Goal: Navigation & Orientation: Find specific page/section

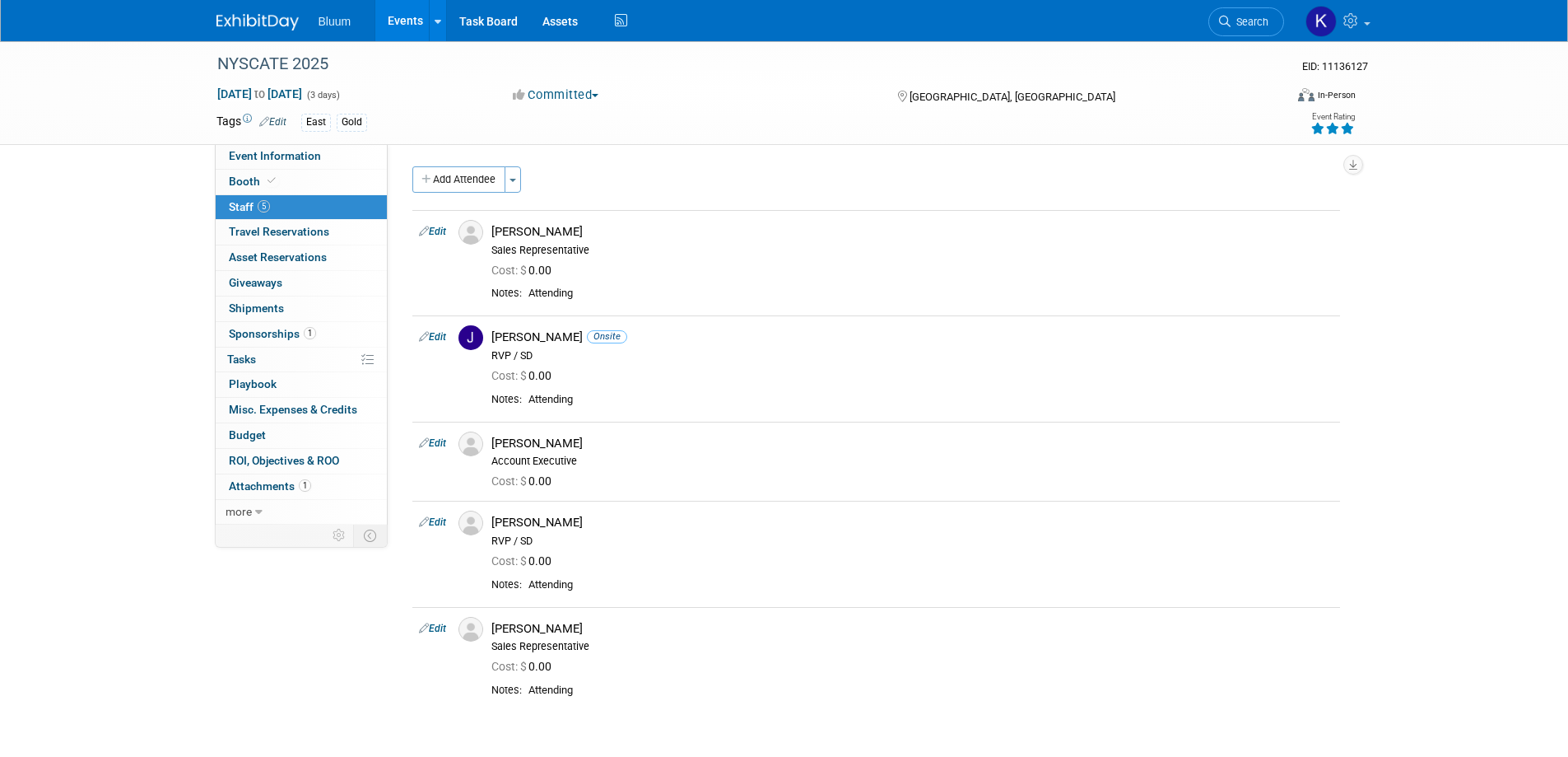
click at [404, 15] on link "Events" at bounding box center [406, 20] width 60 height 41
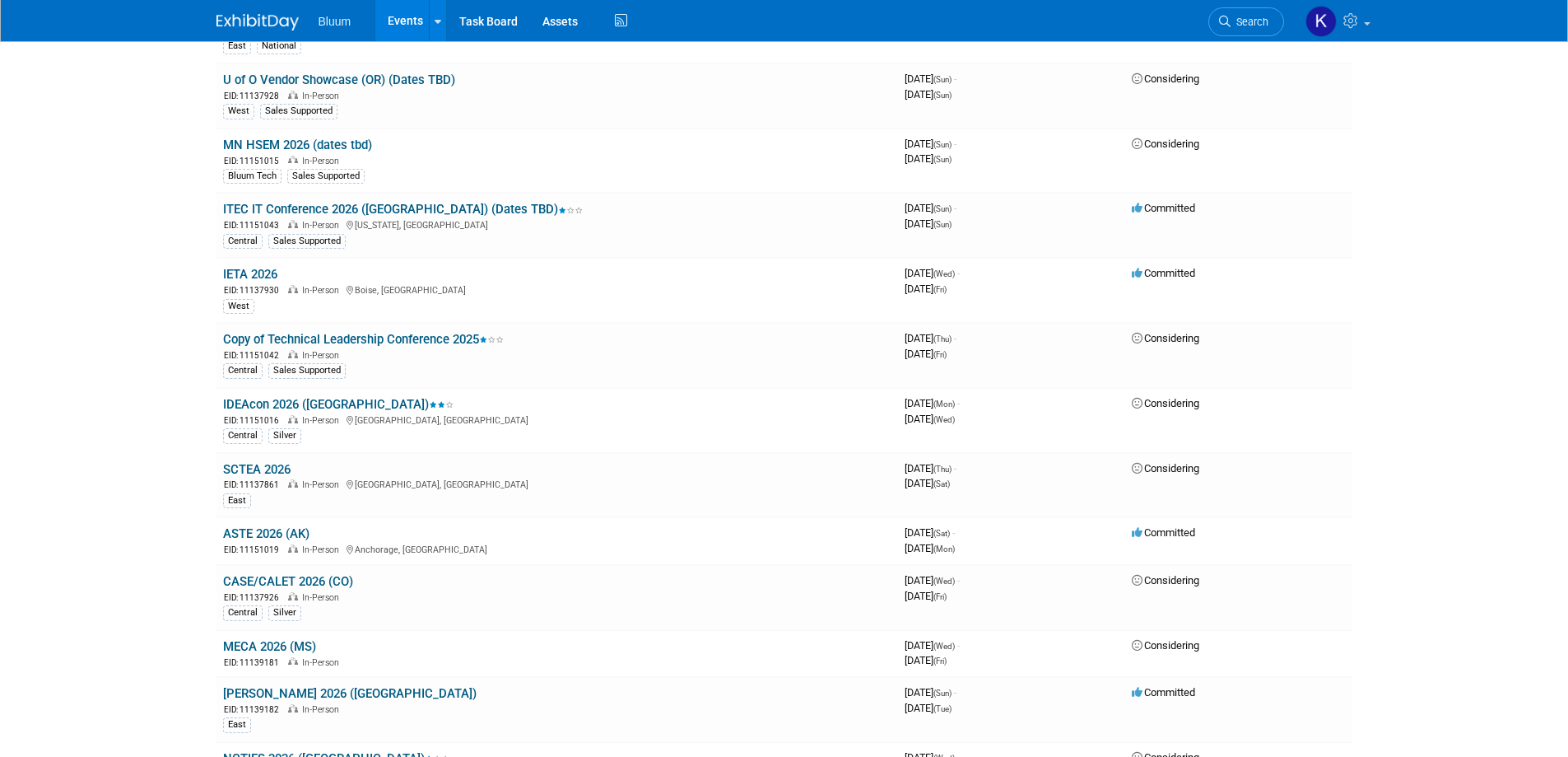
scroll to position [1892, 0]
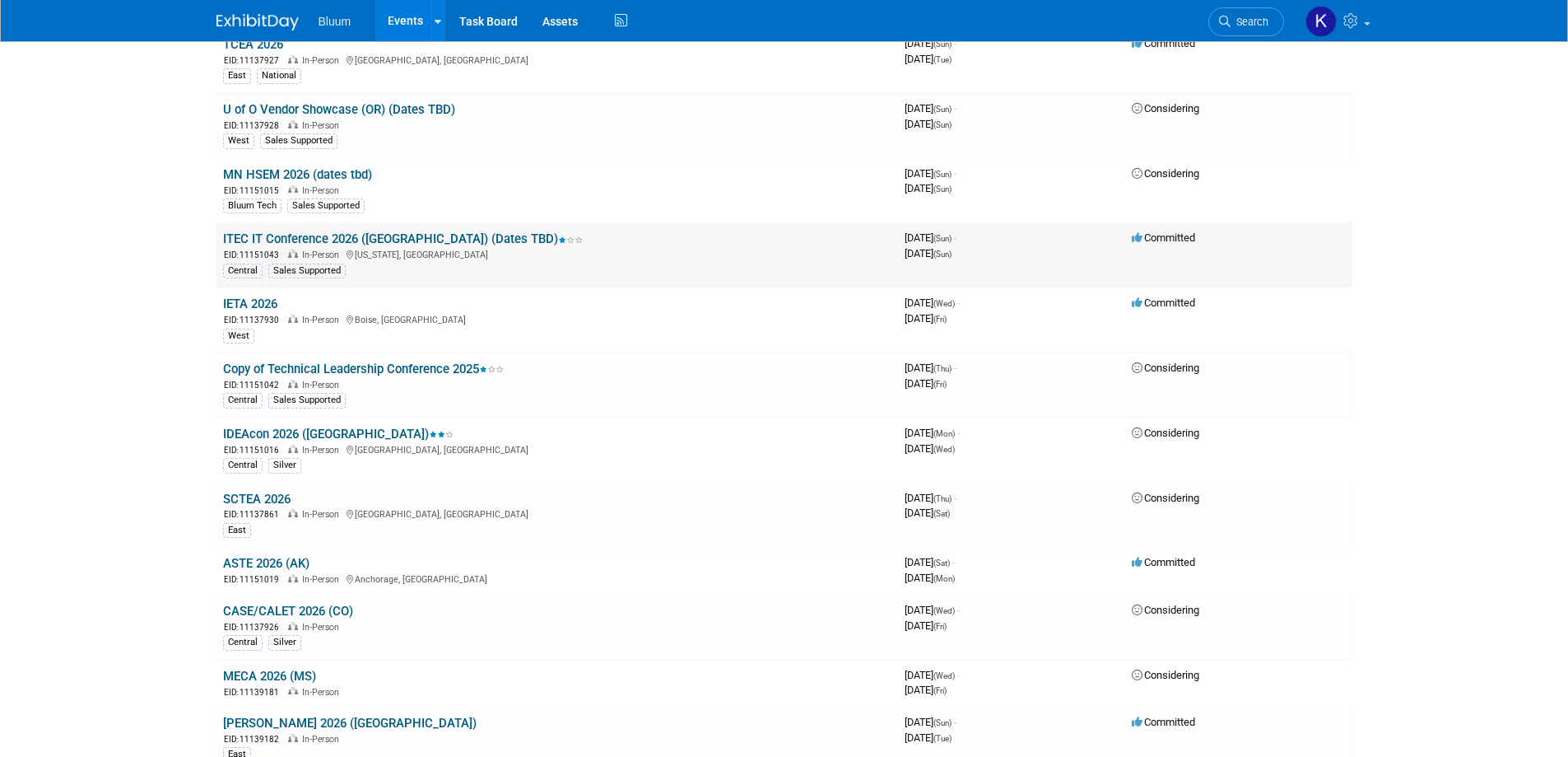
click at [276, 236] on link "ITEC IT Conference 2026 (IA) (Dates TBD)" at bounding box center [403, 238] width 360 height 15
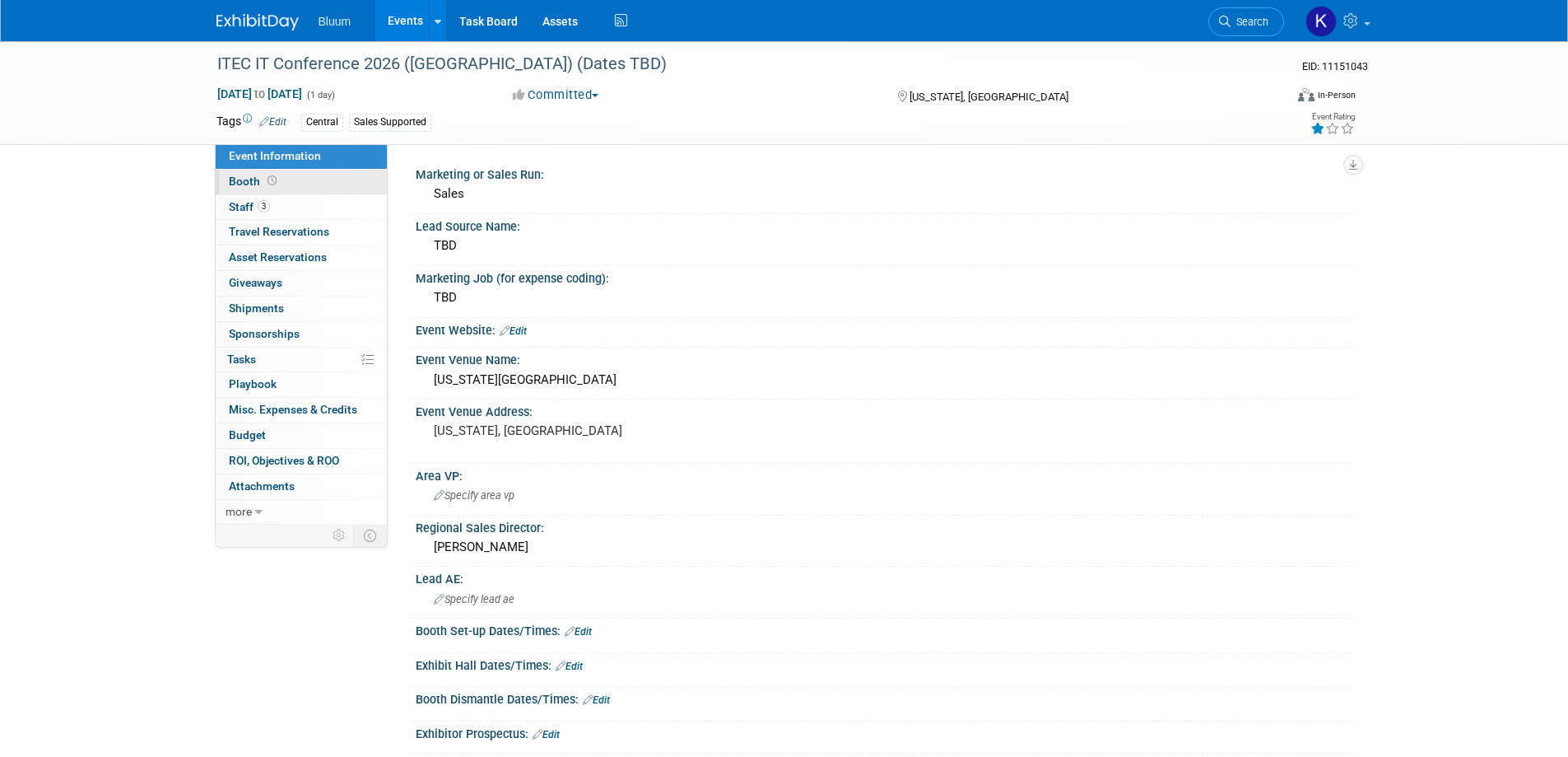
click at [246, 184] on span "Booth" at bounding box center [255, 181] width 51 height 13
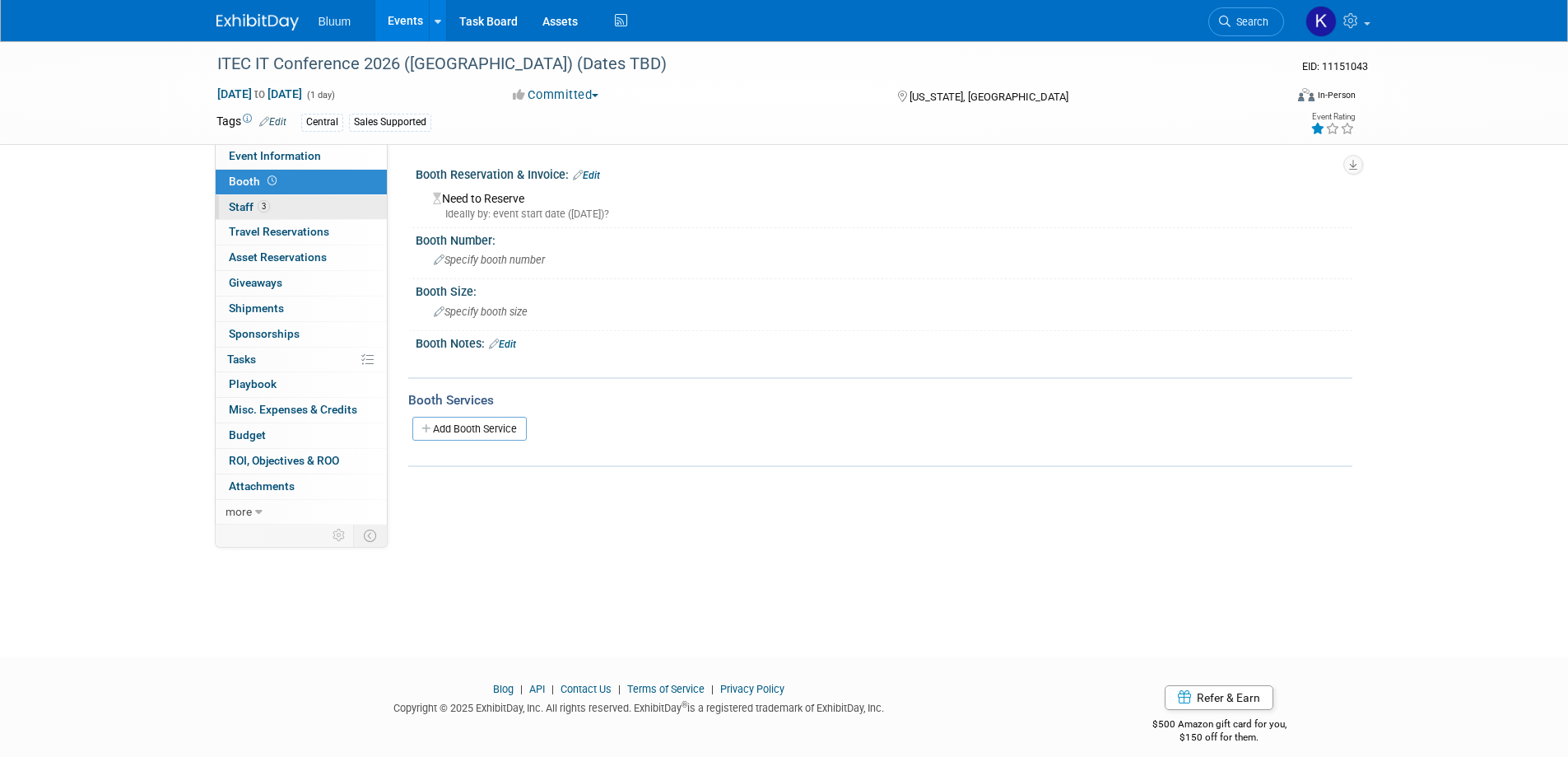
click at [239, 207] on span "Staff 3" at bounding box center [249, 207] width 41 height 13
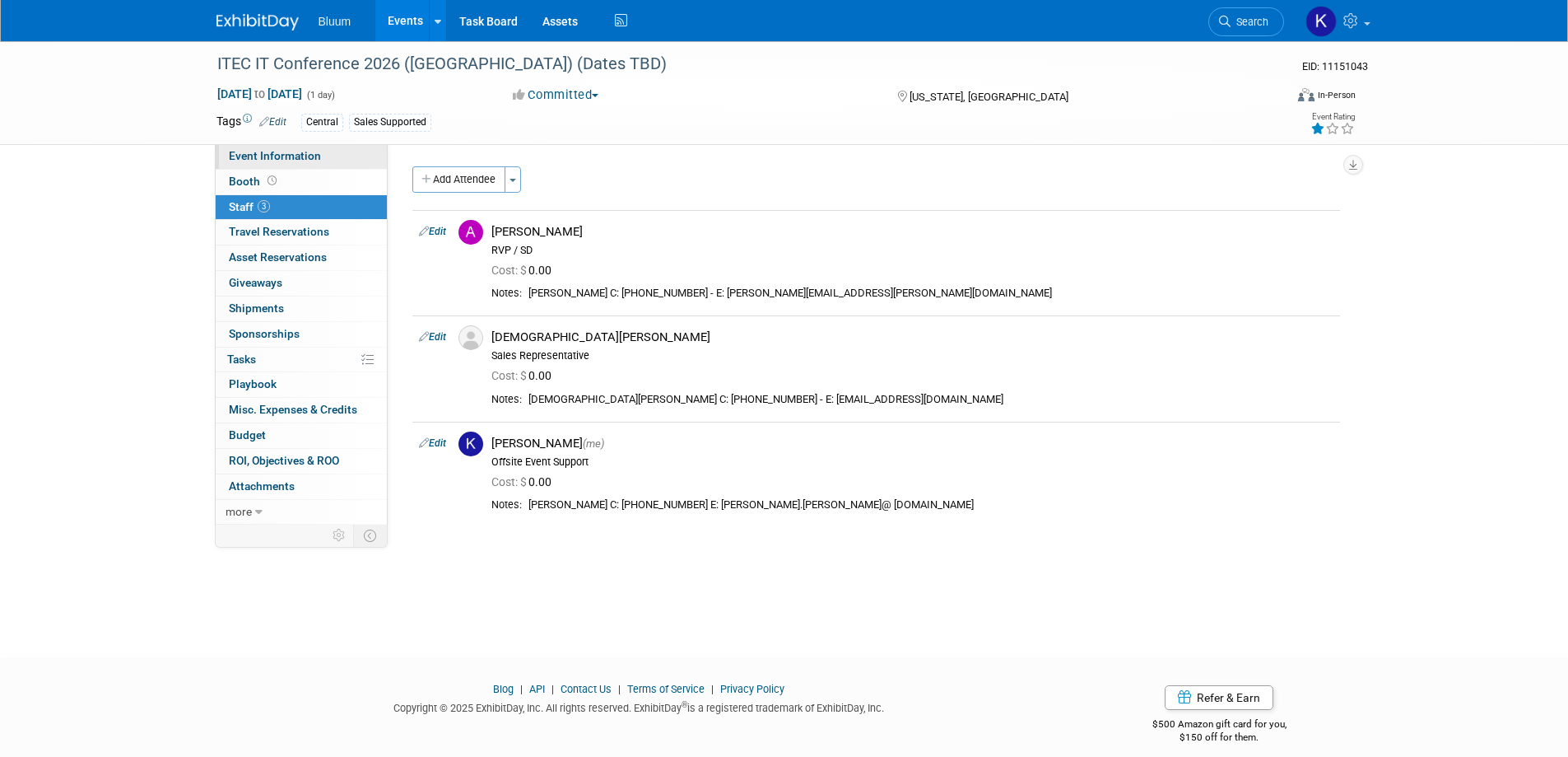
click at [256, 158] on span "Event Information" at bounding box center [275, 156] width 92 height 13
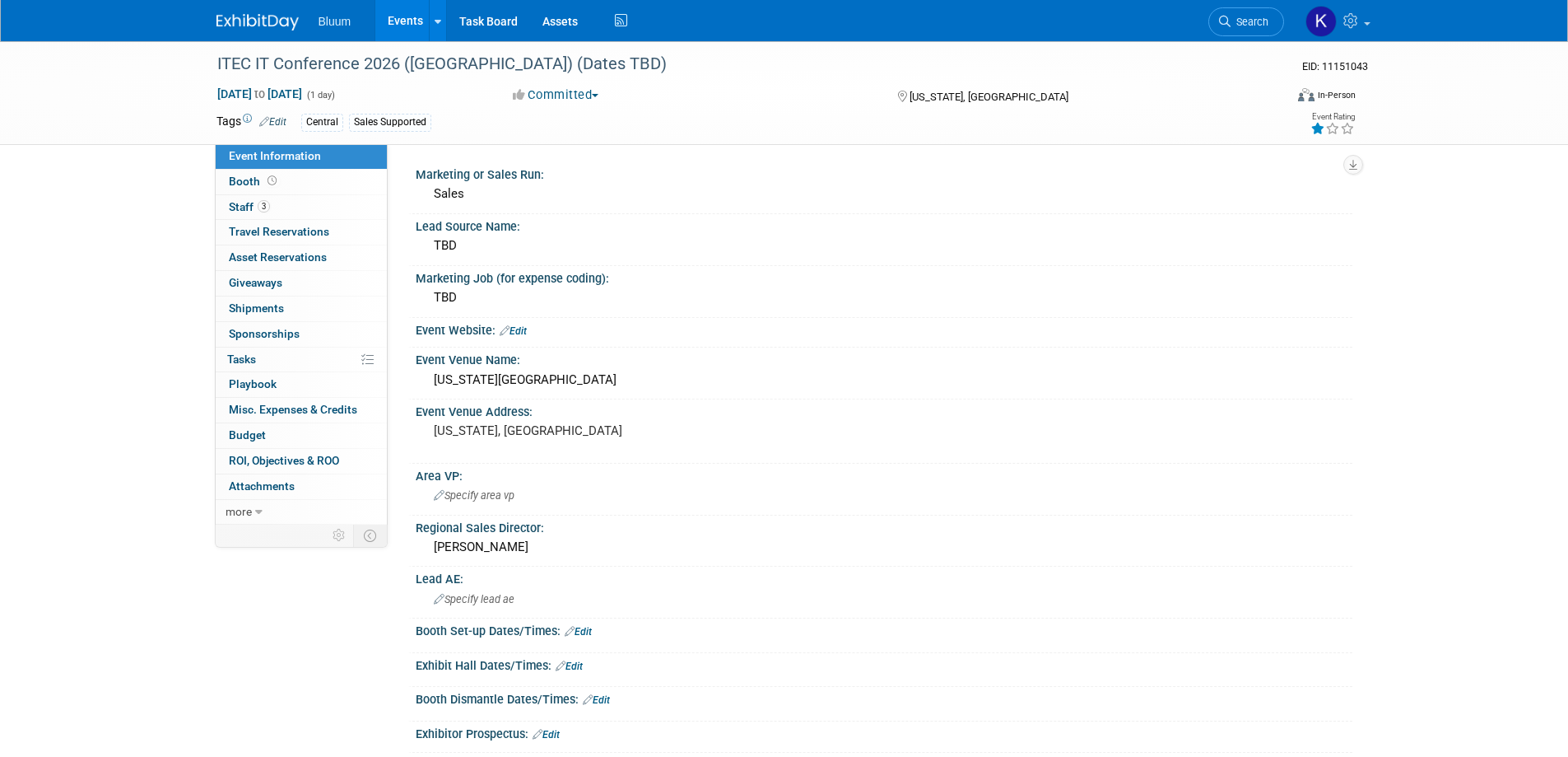
click at [412, 24] on link "Events" at bounding box center [406, 20] width 60 height 41
